Goal: Navigation & Orientation: Find specific page/section

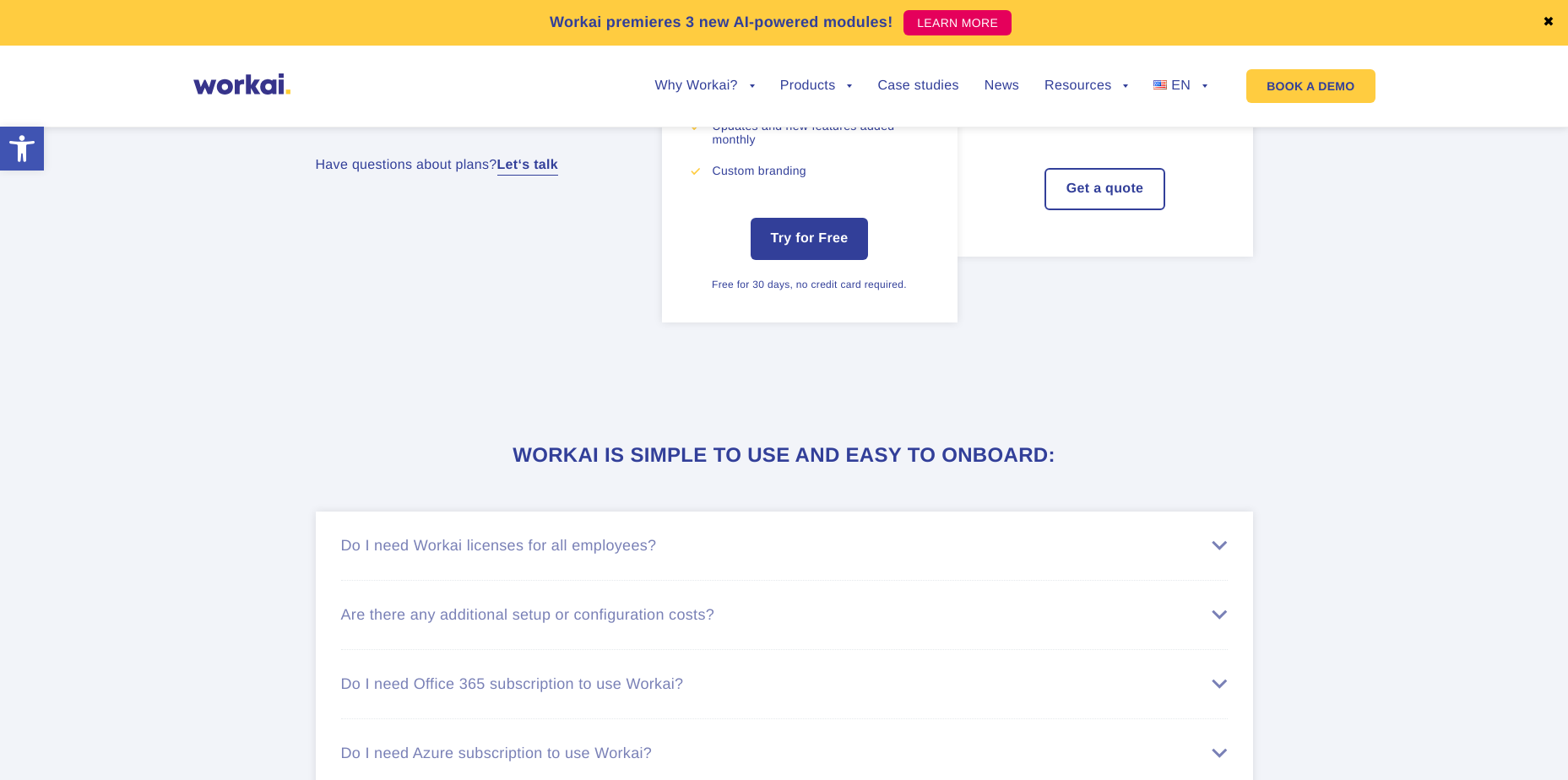
scroll to position [10483, 0]
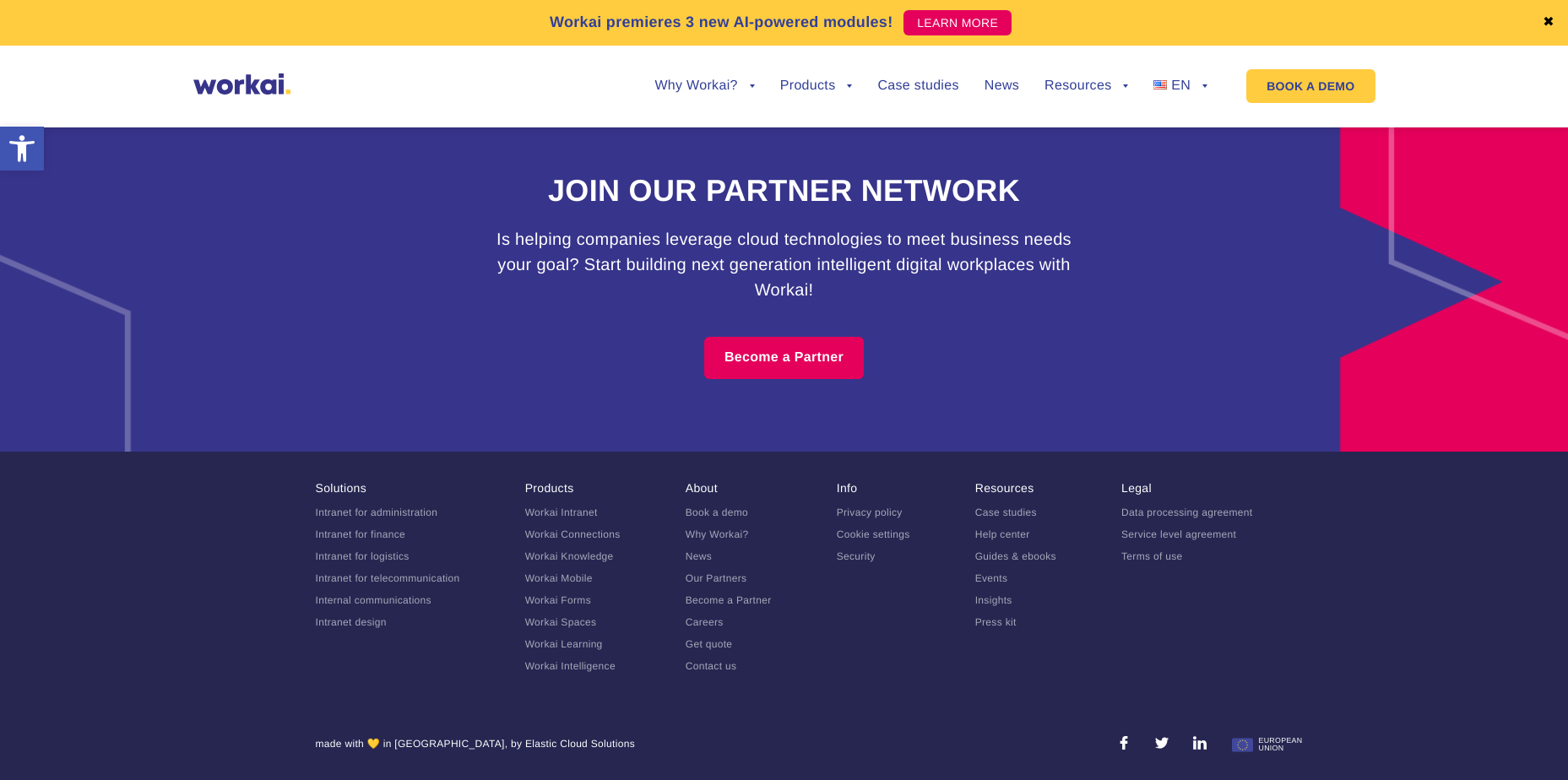
click at [877, 507] on li "Info Privacy policy Cookie settings Security" at bounding box center [873, 582] width 74 height 201
click at [873, 515] on link "Privacy policy" at bounding box center [869, 513] width 66 height 11
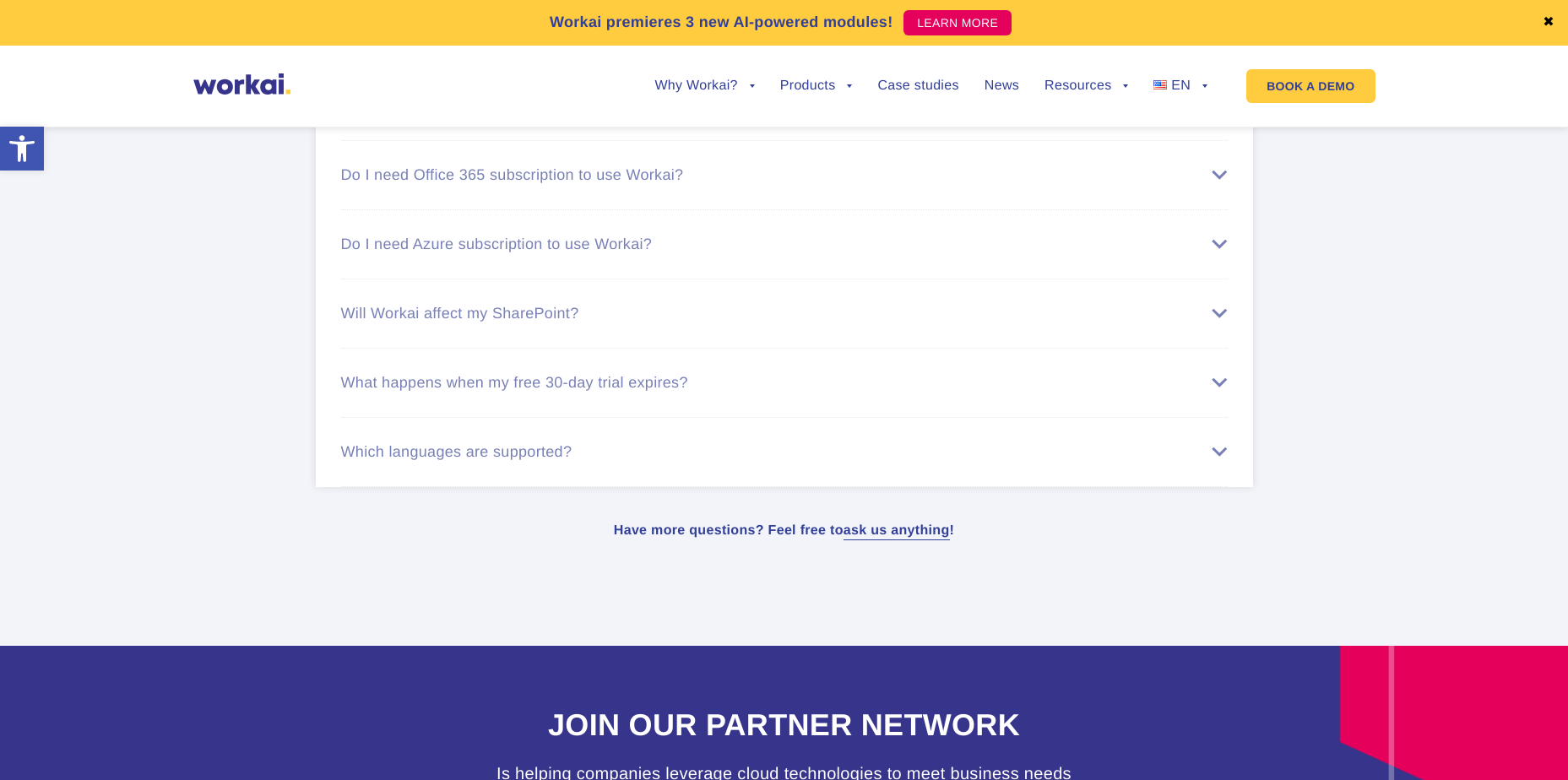
scroll to position [10483, 0]
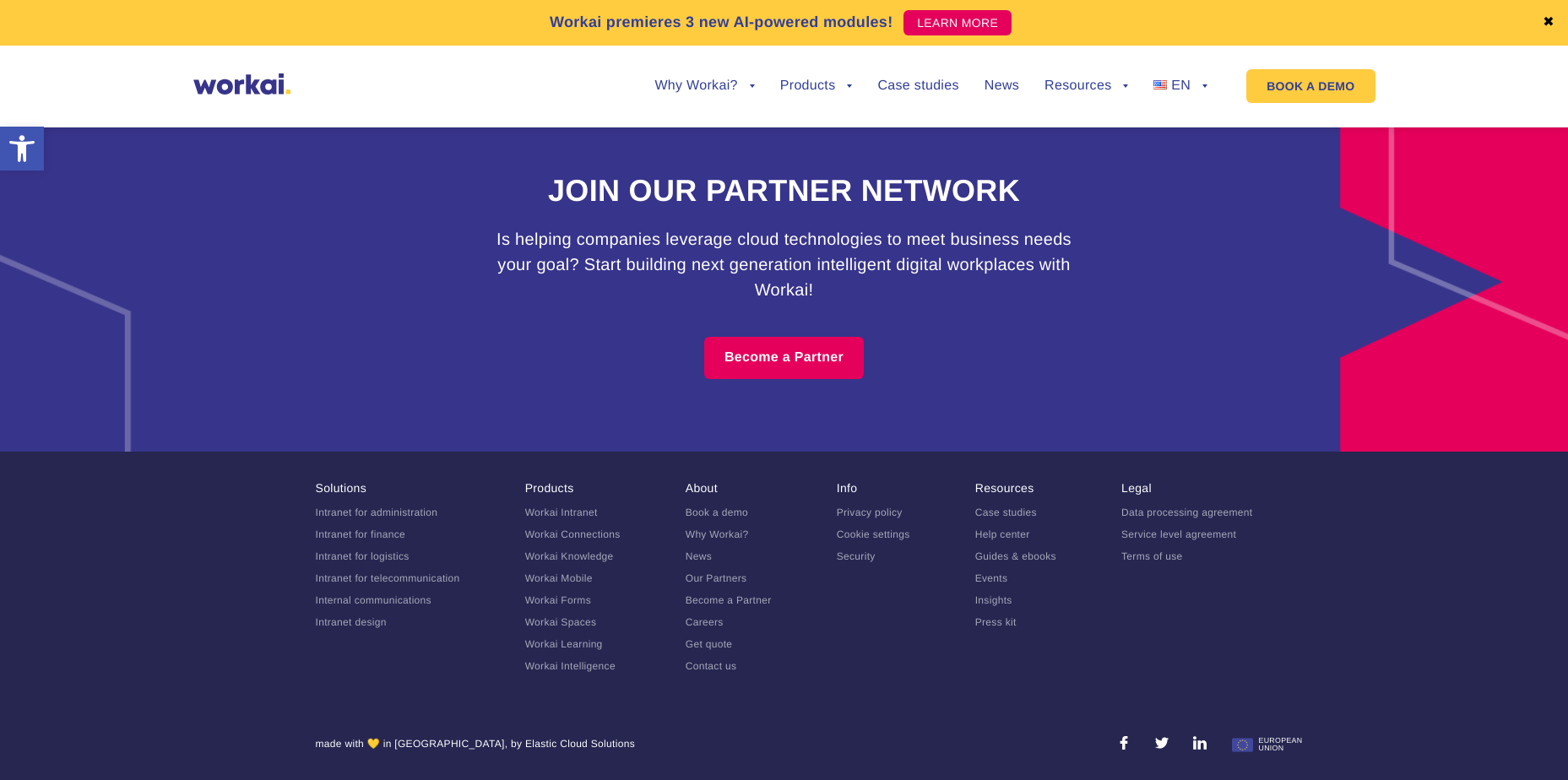
click at [1169, 556] on link "Terms of use" at bounding box center [1152, 557] width 61 height 11
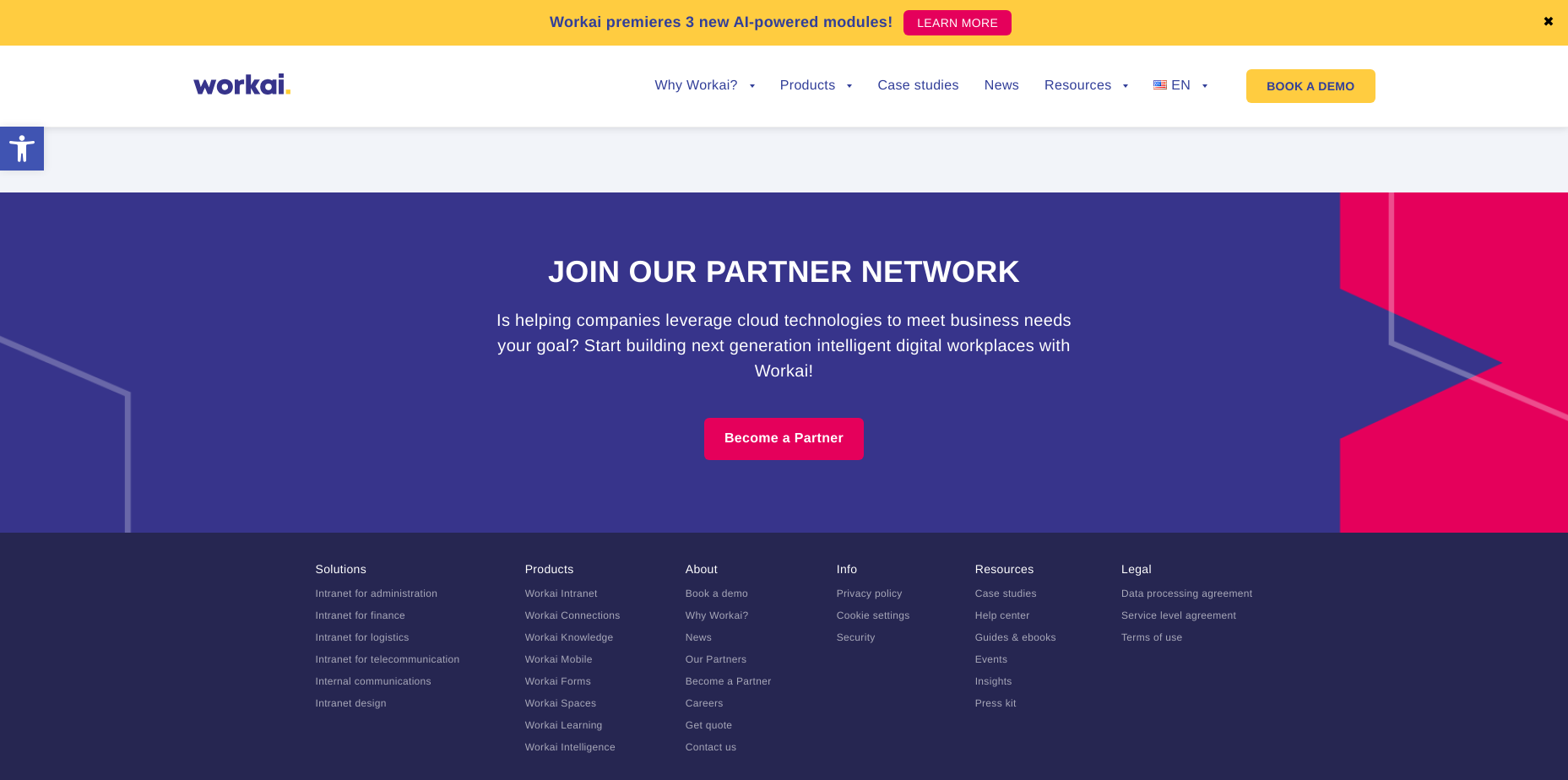
scroll to position [10452, 0]
